Goal: Contribute content: Add original content to the website for others to see

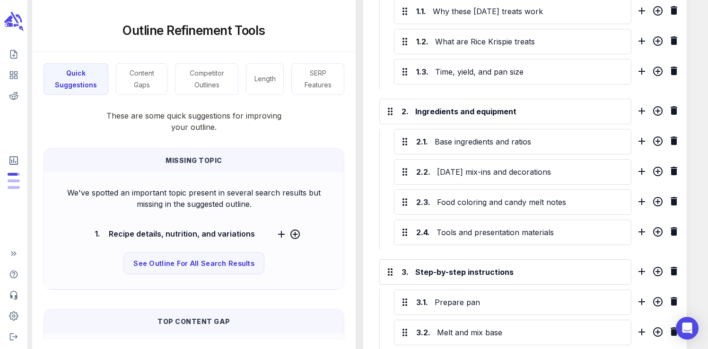
scroll to position [642, 0]
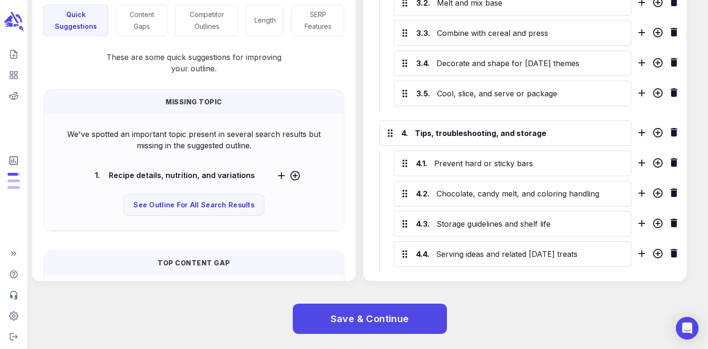
click at [378, 298] on div "Save & Continue" at bounding box center [362, 319] width 691 height 61
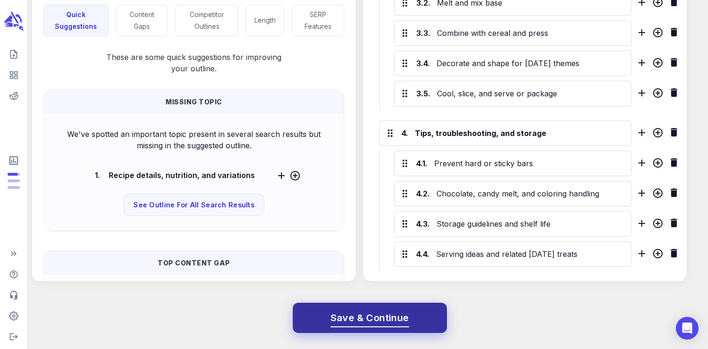
click at [376, 308] on button "Save & Continue" at bounding box center [370, 318] width 154 height 30
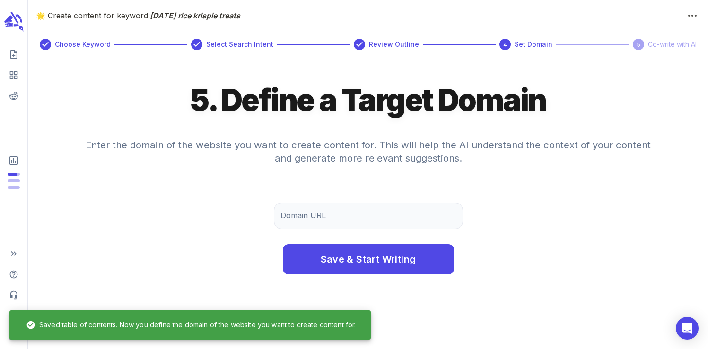
scroll to position [0, 0]
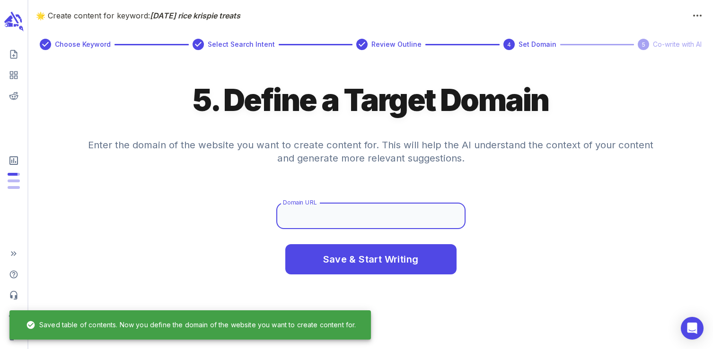
click at [344, 218] on input "Domain URL" at bounding box center [370, 216] width 189 height 26
type input "[DOMAIN_NAME]"
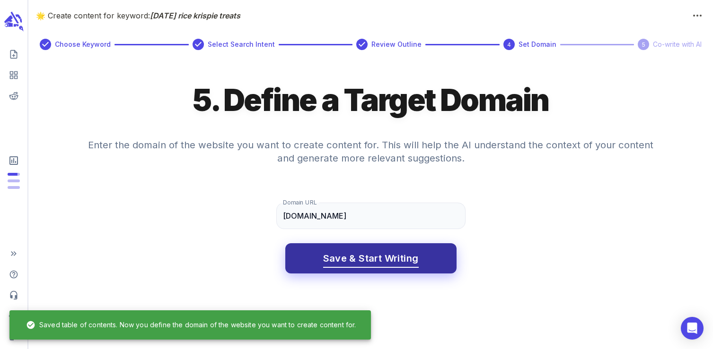
click at [361, 253] on span "Save & Start Writing" at bounding box center [371, 259] width 96 height 17
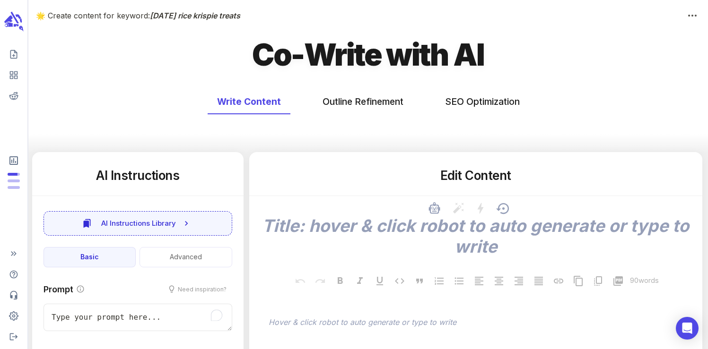
type textarea "x"
type input "50"
type textarea "x"
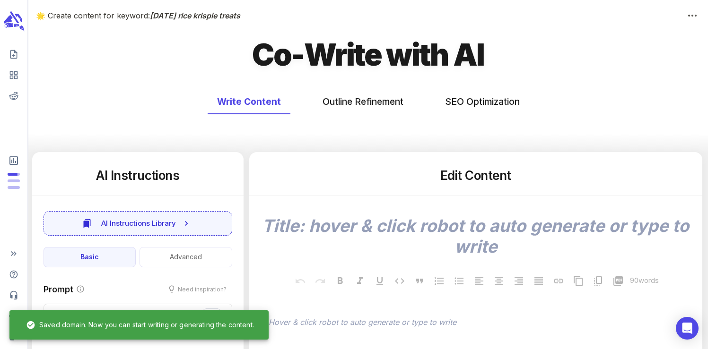
click at [10, 23] on icon "scrollable content" at bounding box center [11, 23] width 4 height 1
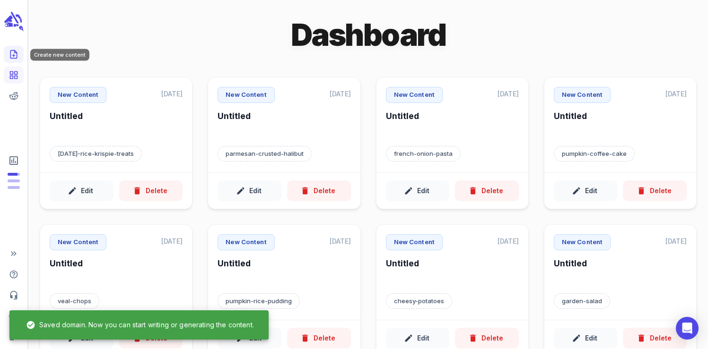
click at [17, 52] on icon "Create new content" at bounding box center [13, 54] width 9 height 9
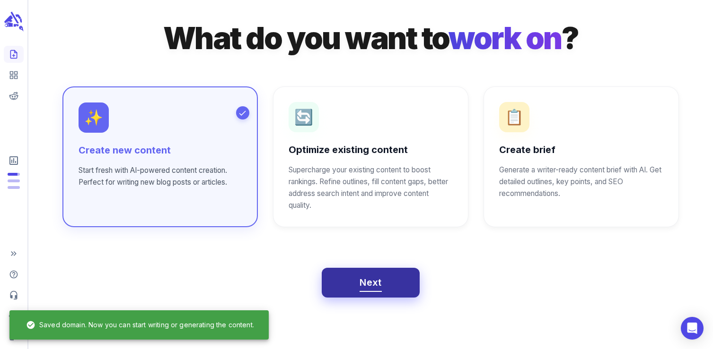
click at [369, 277] on span "Next" at bounding box center [370, 283] width 22 height 17
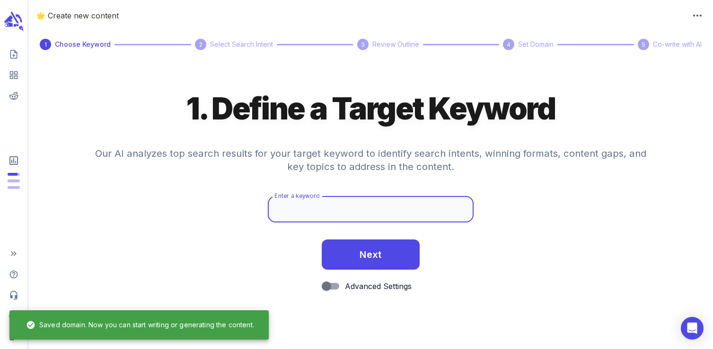
click at [304, 212] on input "Enter a keyword" at bounding box center [370, 209] width 205 height 26
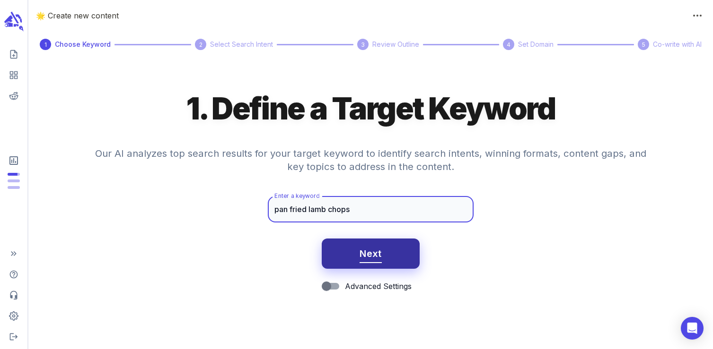
type input "pan fried lamb chops"
click at [355, 243] on button "Next" at bounding box center [371, 254] width 98 height 30
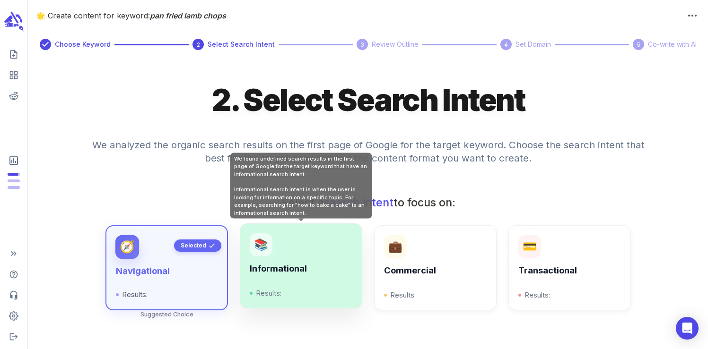
click at [319, 228] on div "📚 Informational Results:" at bounding box center [301, 266] width 122 height 85
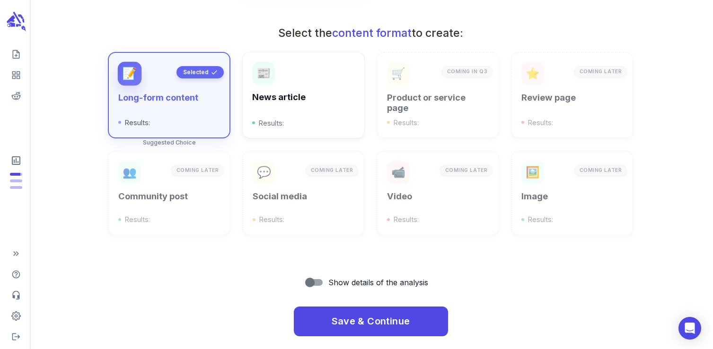
scroll to position [334, 0]
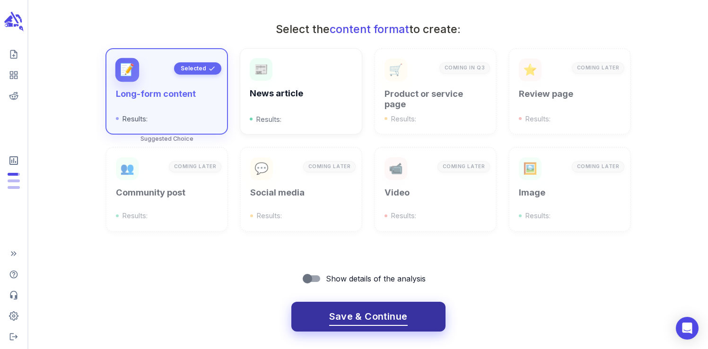
click at [372, 311] on span "Save & Continue" at bounding box center [368, 317] width 78 height 17
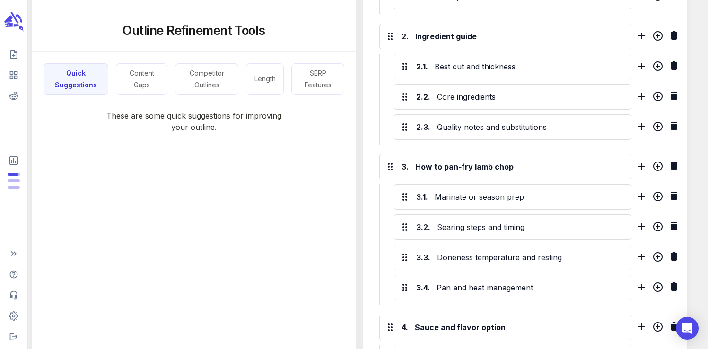
scroll to position [651, 0]
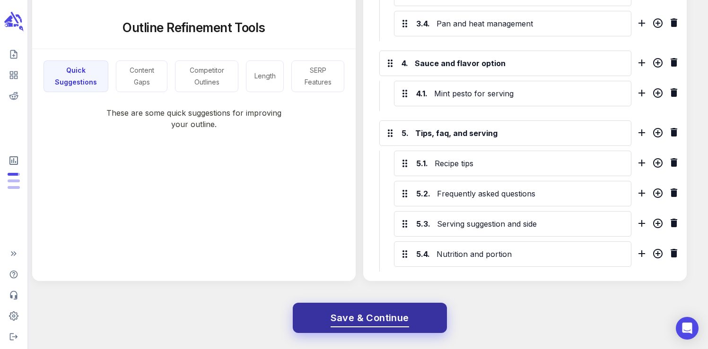
click at [373, 314] on span "Save & Continue" at bounding box center [370, 318] width 78 height 17
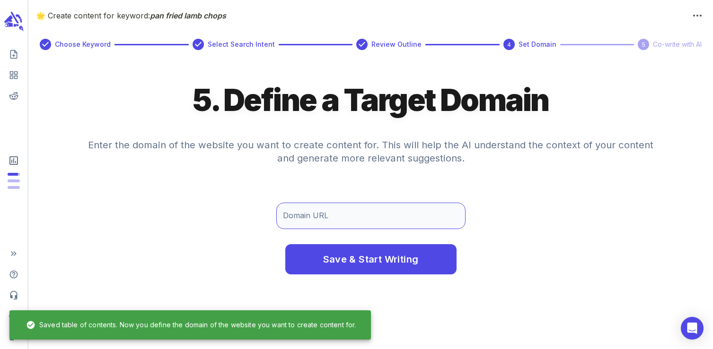
click at [349, 216] on input "Domain URL" at bounding box center [370, 216] width 189 height 26
type input "[DOMAIN_NAME]"
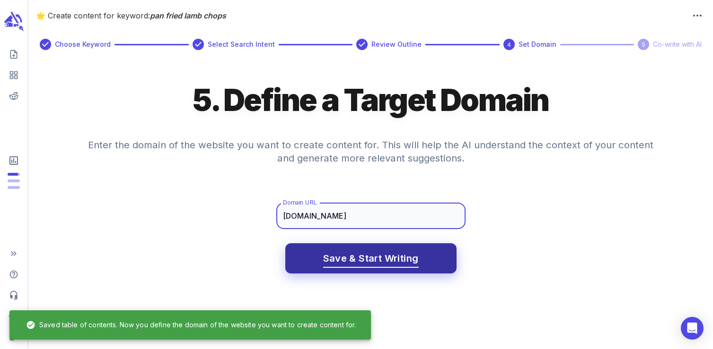
click at [351, 268] on button "Save & Start Writing" at bounding box center [370, 259] width 171 height 30
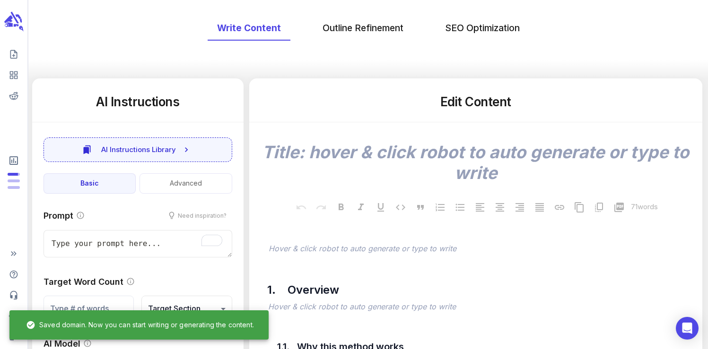
scroll to position [185, 0]
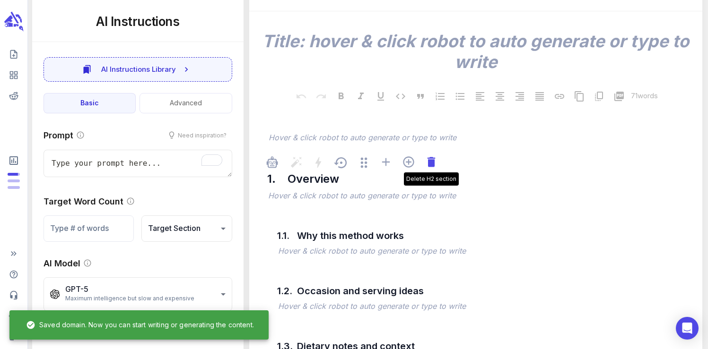
click at [434, 166] on icon at bounding box center [431, 162] width 8 height 10
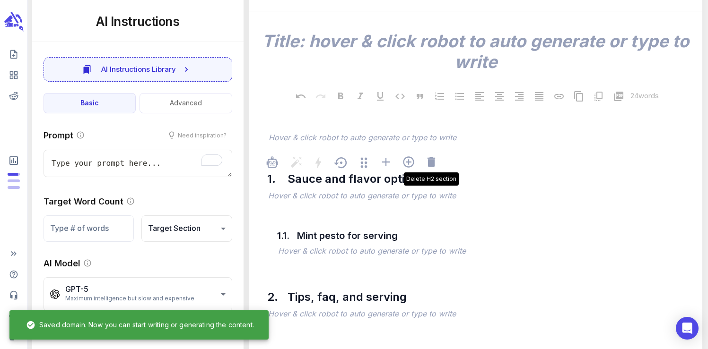
click at [434, 166] on icon at bounding box center [431, 162] width 8 height 10
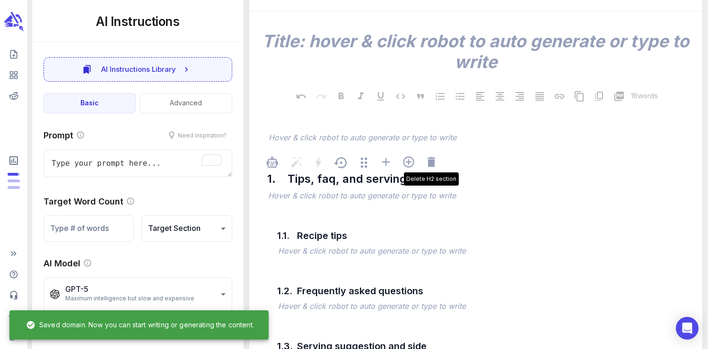
click at [434, 166] on icon at bounding box center [431, 162] width 8 height 10
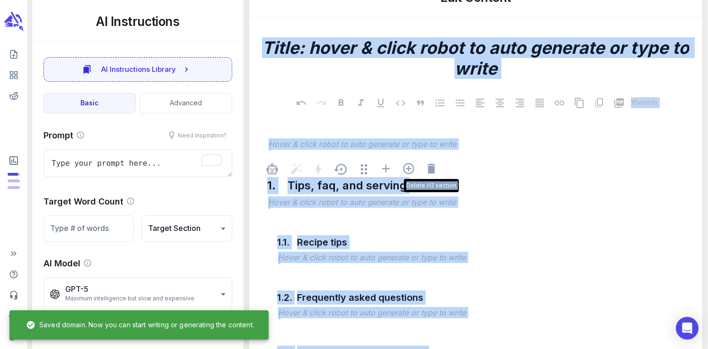
click at [434, 166] on div "x 16 words ﻿ Hover & click robot to auto generate or type to write Delete H2 se…" at bounding box center [476, 224] width 438 height 413
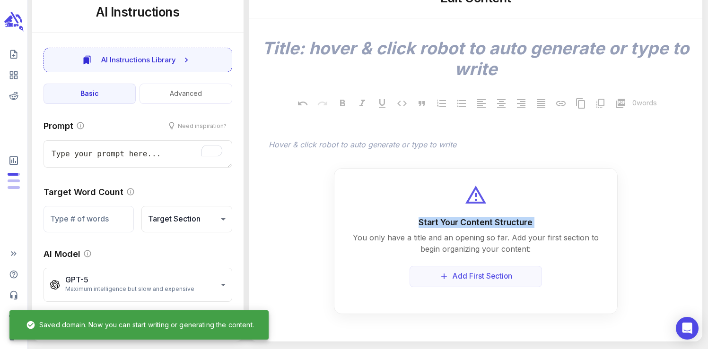
click at [434, 166] on div "x 0 words ﻿ Hover & click robot to auto generate or type to write Start Your Co…" at bounding box center [476, 166] width 438 height 296
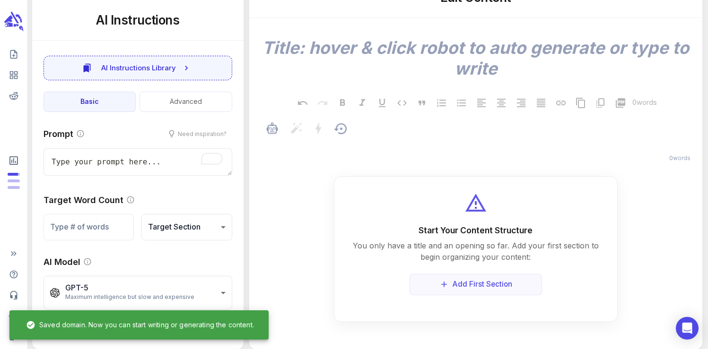
click at [431, 143] on p "﻿" at bounding box center [481, 144] width 424 height 11
type textarea "x"
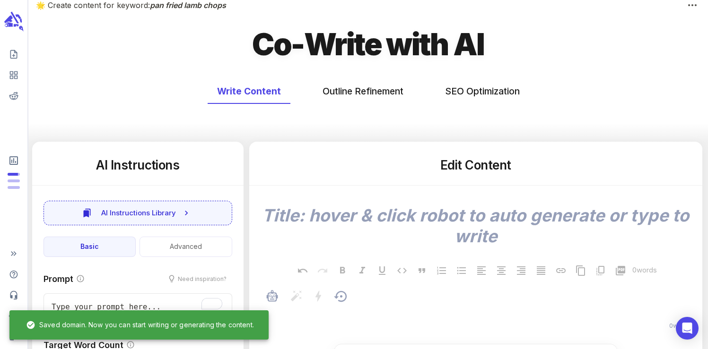
scroll to position [7, 0]
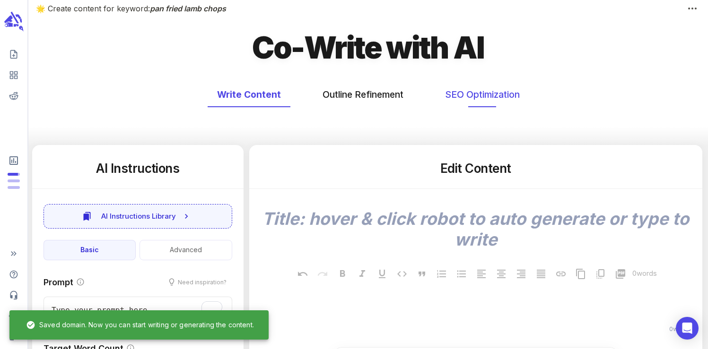
click at [457, 93] on button "SEO Optimization" at bounding box center [482, 94] width 94 height 25
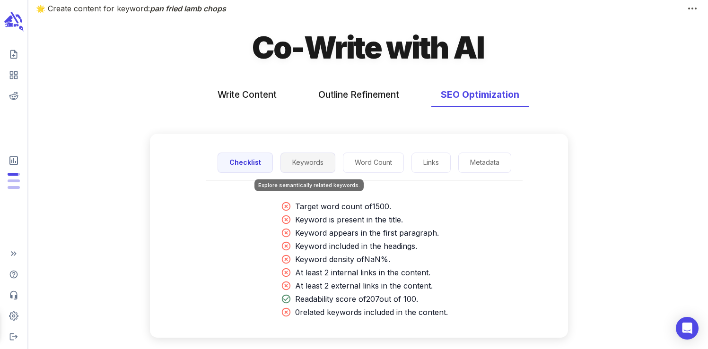
click at [300, 155] on button "Keywords" at bounding box center [307, 163] width 55 height 20
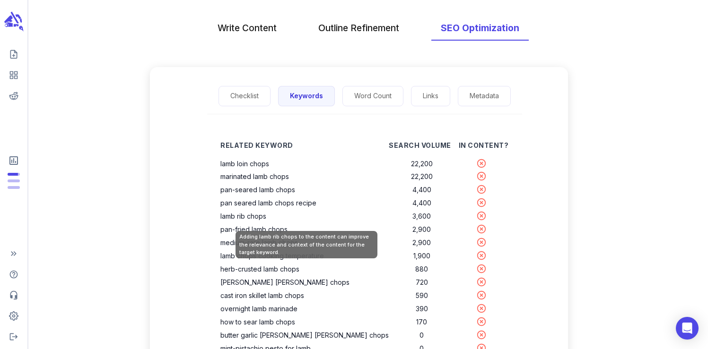
scroll to position [79, 0]
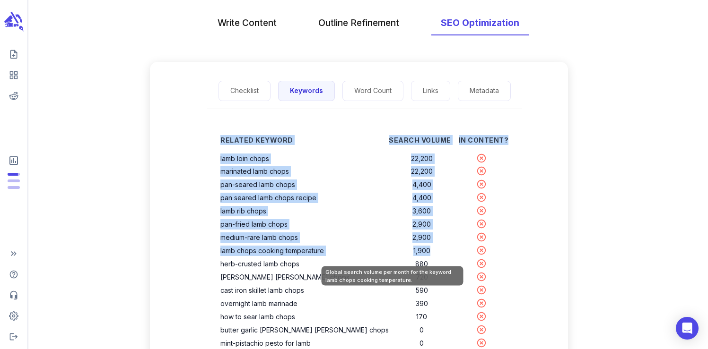
drag, startPoint x: 252, startPoint y: 157, endPoint x: 401, endPoint y: 251, distance: 176.7
click at [401, 251] on div "Related Keyword Search Volume In Content? lamb loin chops 22,200 marinated lamb…" at bounding box center [364, 276] width 318 height 304
copy table "Related Keyword Search Volume In Content? lamb loin chops 22,200 marinated lamb…"
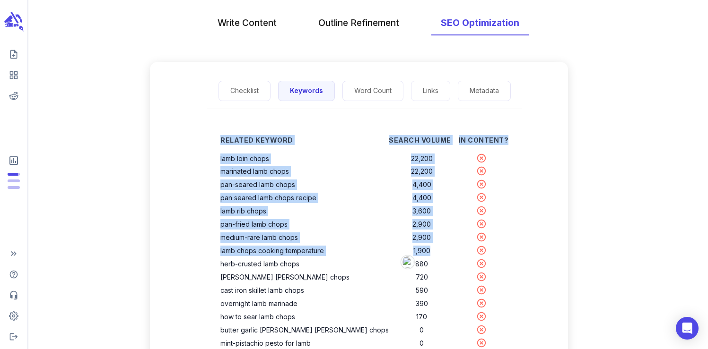
scroll to position [0, 0]
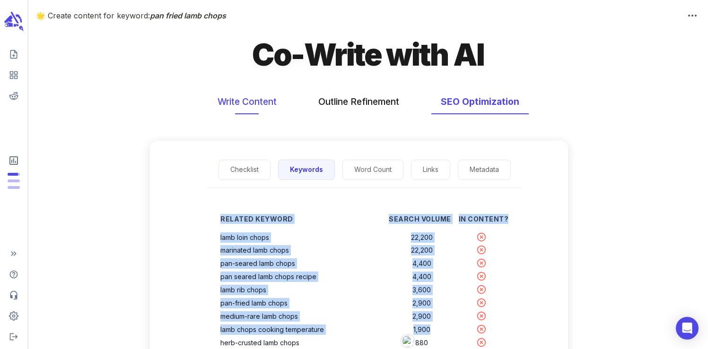
click at [246, 108] on button "Write Content" at bounding box center [247, 101] width 78 height 25
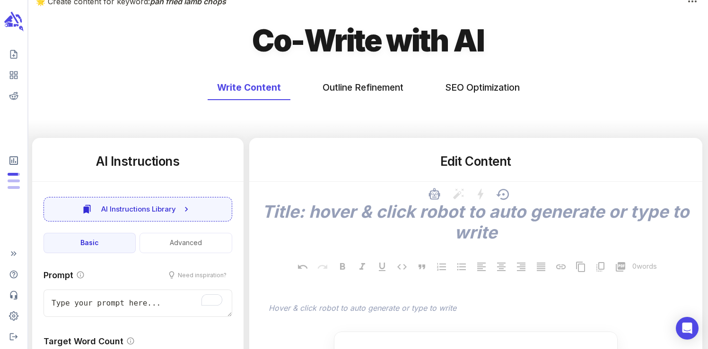
scroll to position [19, 0]
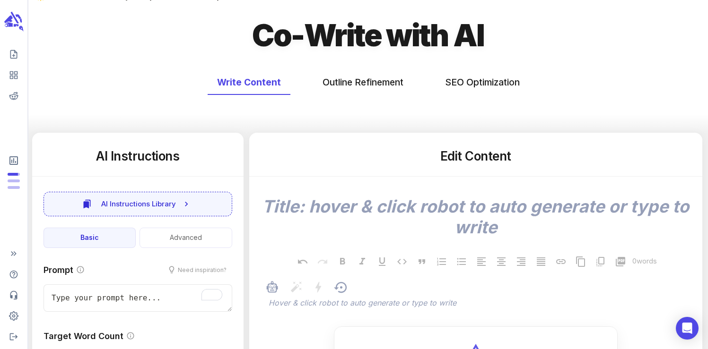
click at [301, 312] on span "﻿ Hover & click robot to auto generate or type to write" at bounding box center [480, 304] width 428 height 23
click at [308, 304] on p "﻿" at bounding box center [481, 303] width 424 height 11
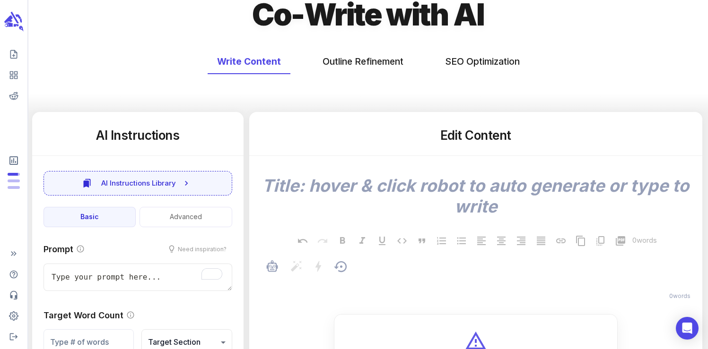
scroll to position [43, 0]
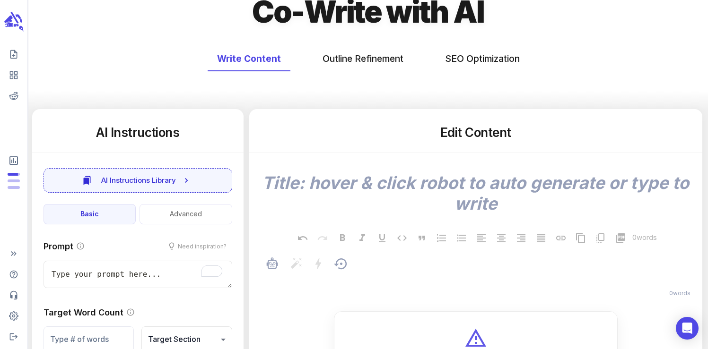
click at [297, 281] on p "﻿" at bounding box center [481, 280] width 424 height 11
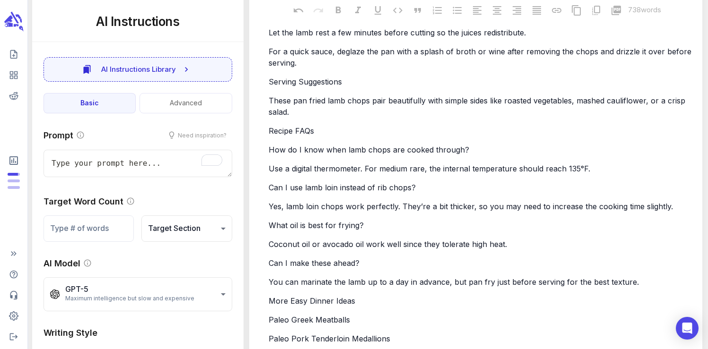
type textarea "x"
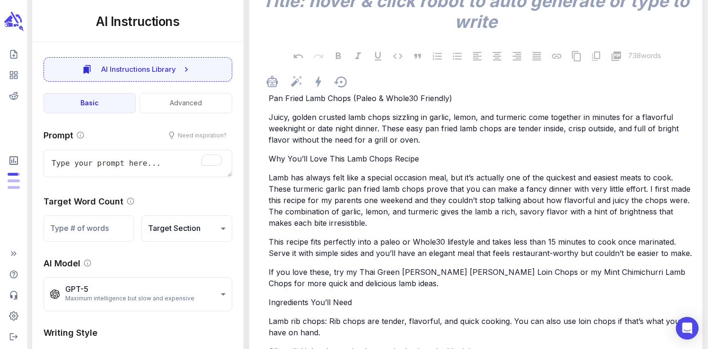
scroll to position [0, 0]
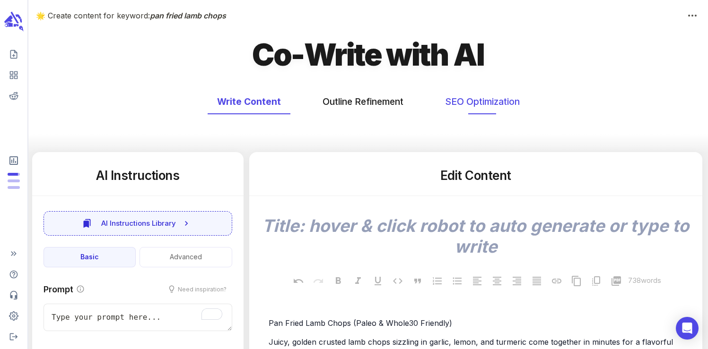
click at [466, 105] on button "SEO Optimization" at bounding box center [482, 101] width 94 height 25
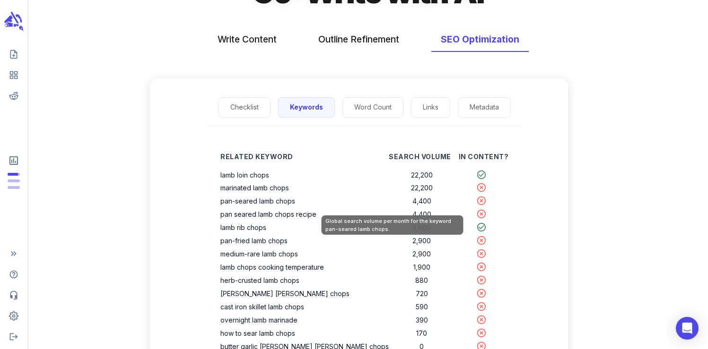
scroll to position [63, 0]
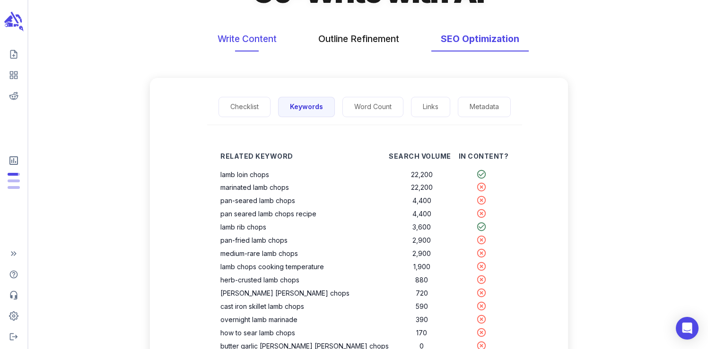
click at [261, 39] on button "Write Content" at bounding box center [247, 38] width 78 height 25
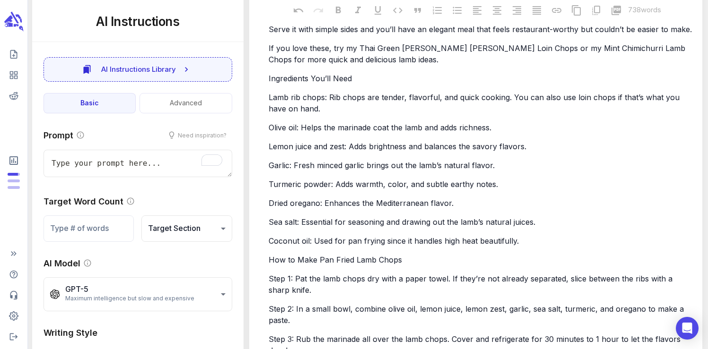
scroll to position [451, 0]
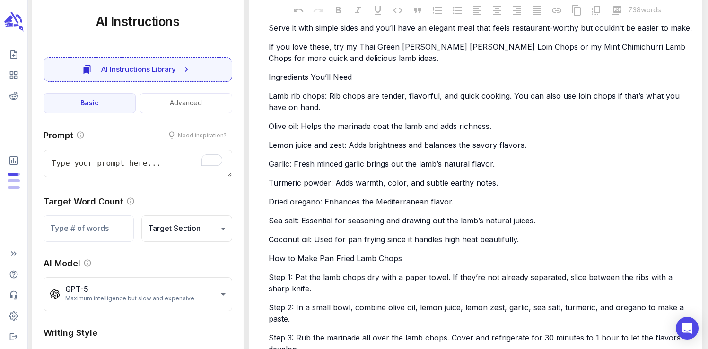
click at [335, 259] on span "How to Make Pan Fried Lamb Chops" at bounding box center [335, 258] width 133 height 9
click at [333, 261] on span "How to Make Pan Fried Lamb Chops" at bounding box center [335, 258] width 133 height 9
click at [358, 223] on span "Sea salt: Essential for seasoning and drawing out the lamb’s natural juices." at bounding box center [402, 220] width 267 height 9
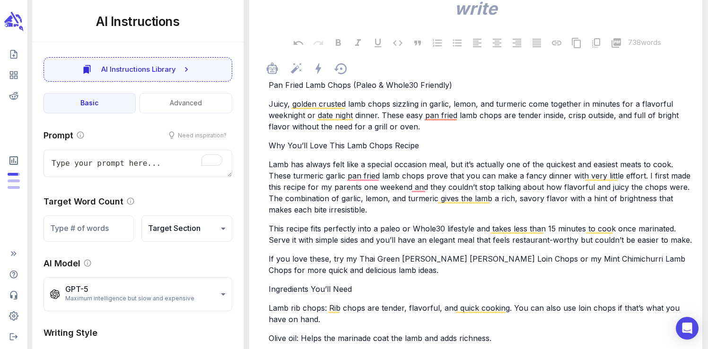
scroll to position [0, 0]
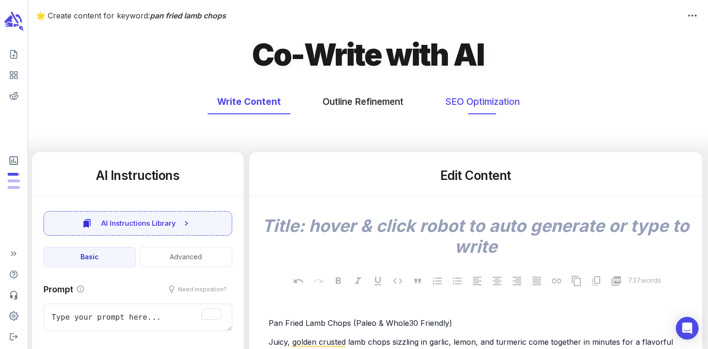
type textarea "x"
click at [470, 95] on button "SEO Optimization" at bounding box center [482, 101] width 94 height 25
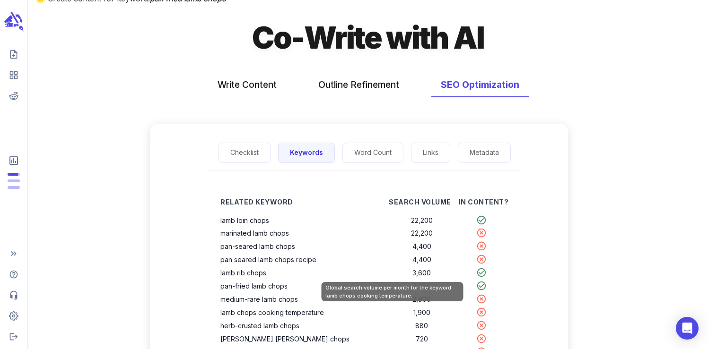
scroll to position [18, 0]
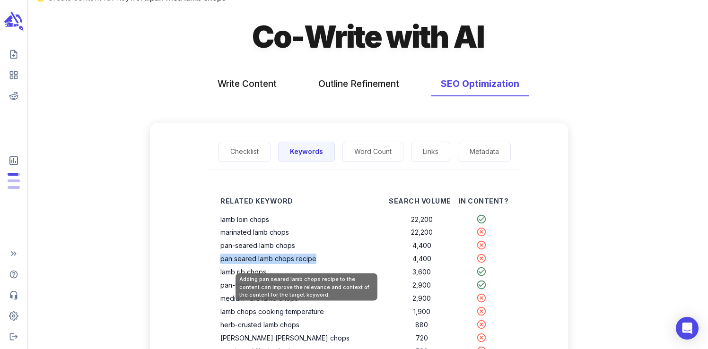
drag, startPoint x: 347, startPoint y: 260, endPoint x: 253, endPoint y: 260, distance: 94.1
click at [253, 260] on th "pan seared lamb chops recipe" at bounding box center [304, 259] width 168 height 13
copy th "pan seared lamb chops recipe"
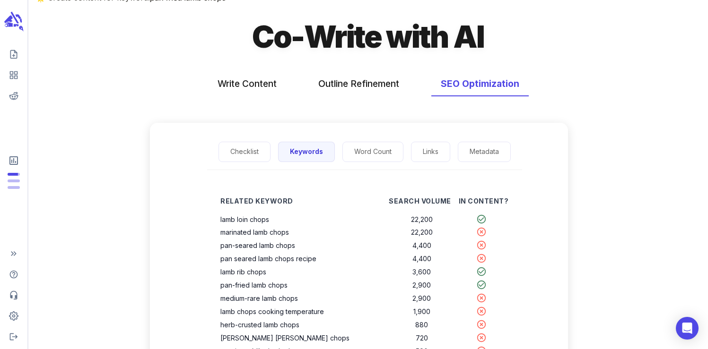
click at [201, 197] on div "Related Keyword Search Volume In Content? lamb loin chops 22,200 marinated lamb…" at bounding box center [364, 340] width 407 height 311
